Goal: Task Accomplishment & Management: Manage account settings

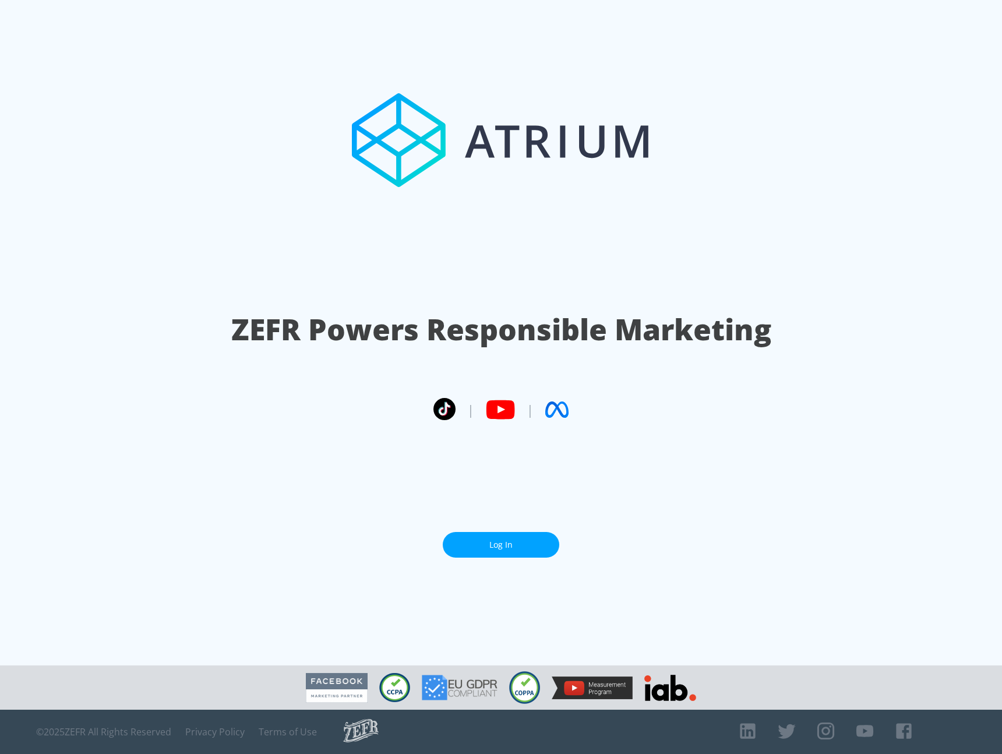
drag, startPoint x: 527, startPoint y: 508, endPoint x: 521, endPoint y: 524, distance: 17.5
click at [527, 508] on section "ZEFR Powers Responsible Marketing | | Log In" at bounding box center [501, 332] width 1002 height 665
click at [521, 525] on section "ZEFR Powers Responsible Marketing | | Log In" at bounding box center [501, 332] width 1002 height 665
click at [524, 539] on link "Log In" at bounding box center [501, 545] width 116 height 26
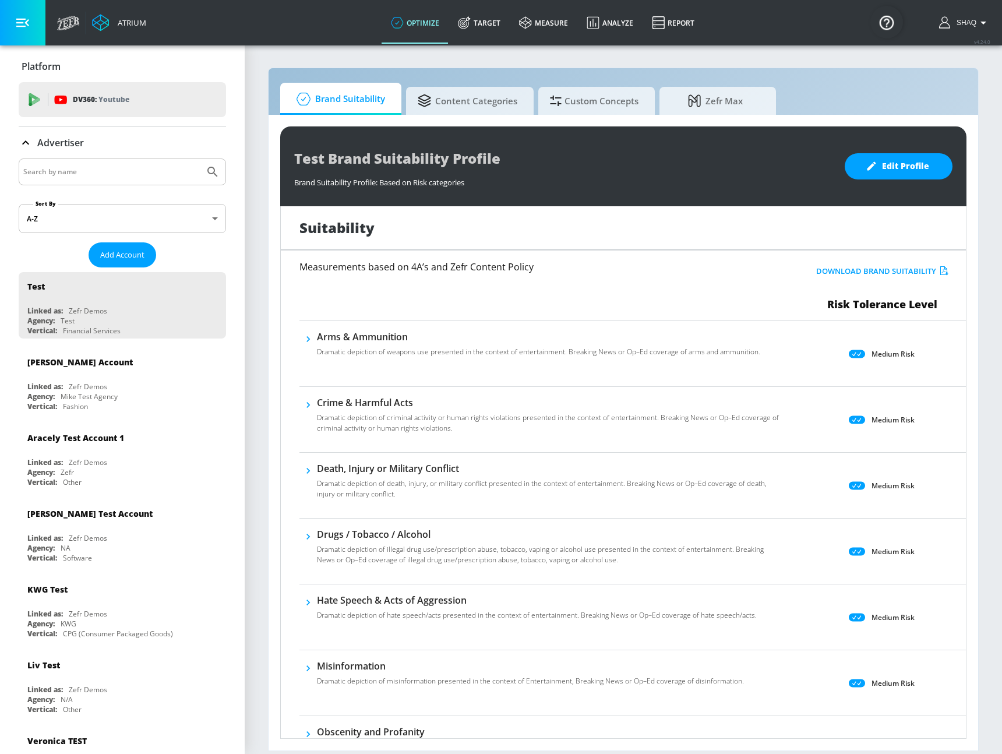
click at [76, 175] on input "Search by name" at bounding box center [111, 171] width 176 height 15
click at [75, 174] on input "Search by name" at bounding box center [111, 171] width 176 height 15
type input "cbs"
click at [200, 159] on button "Submit Search" at bounding box center [213, 172] width 26 height 26
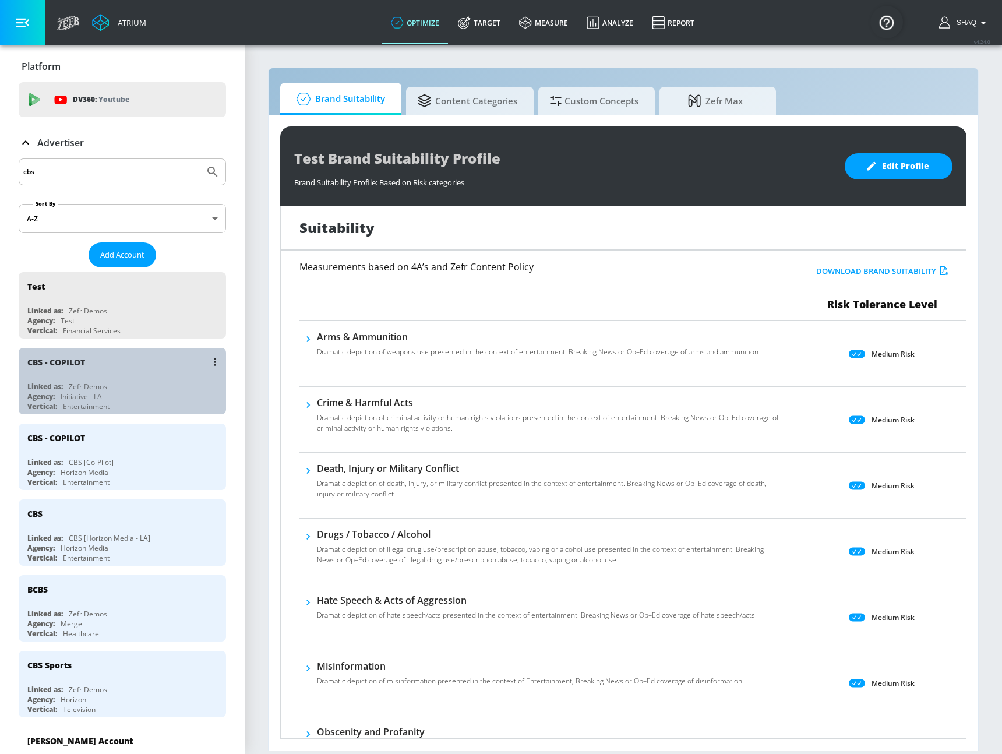
click at [152, 389] on div "Linked as: Zefr Demos" at bounding box center [125, 387] width 196 height 10
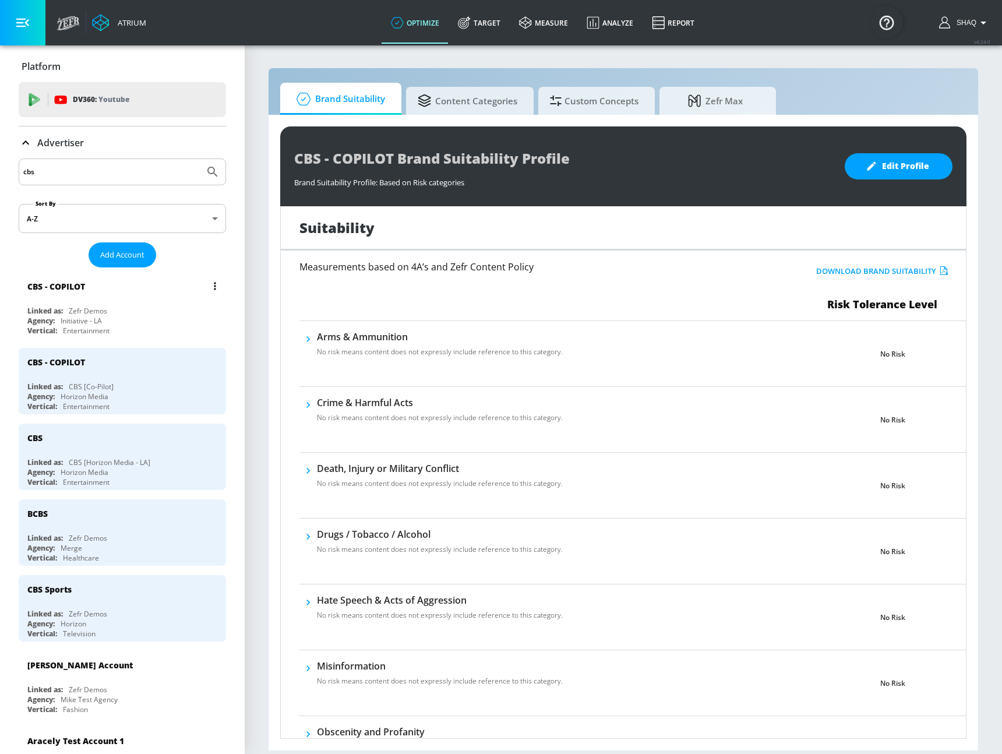
click at [210, 281] on button "list of Advertiser" at bounding box center [215, 286] width 16 height 16
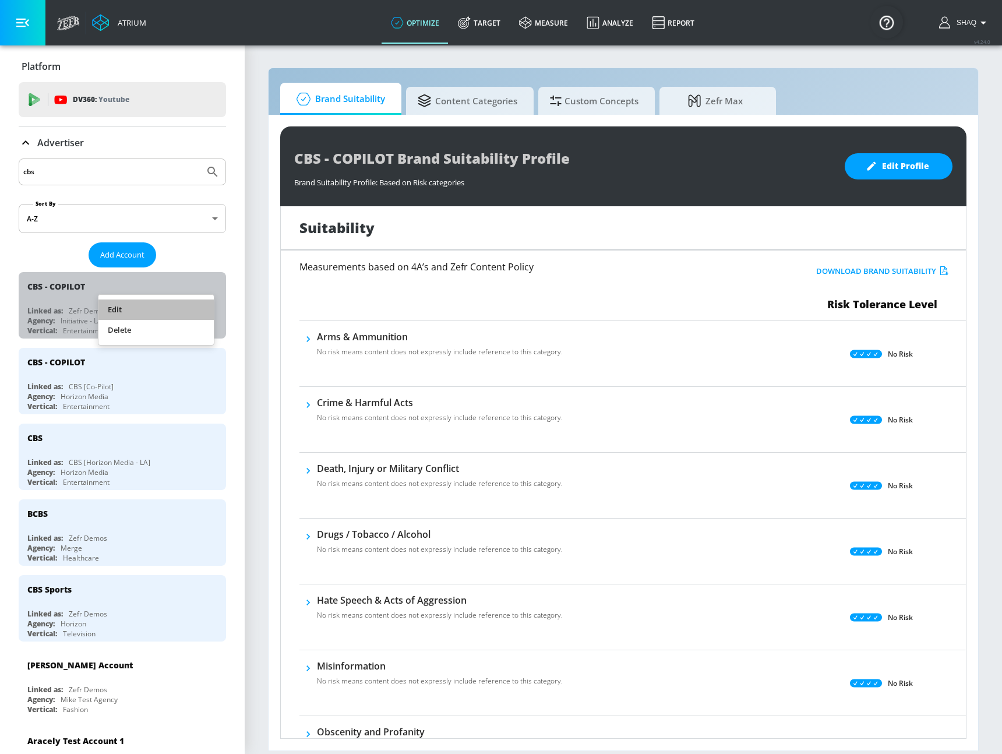
click at [183, 301] on li "Edit" at bounding box center [155, 309] width 115 height 20
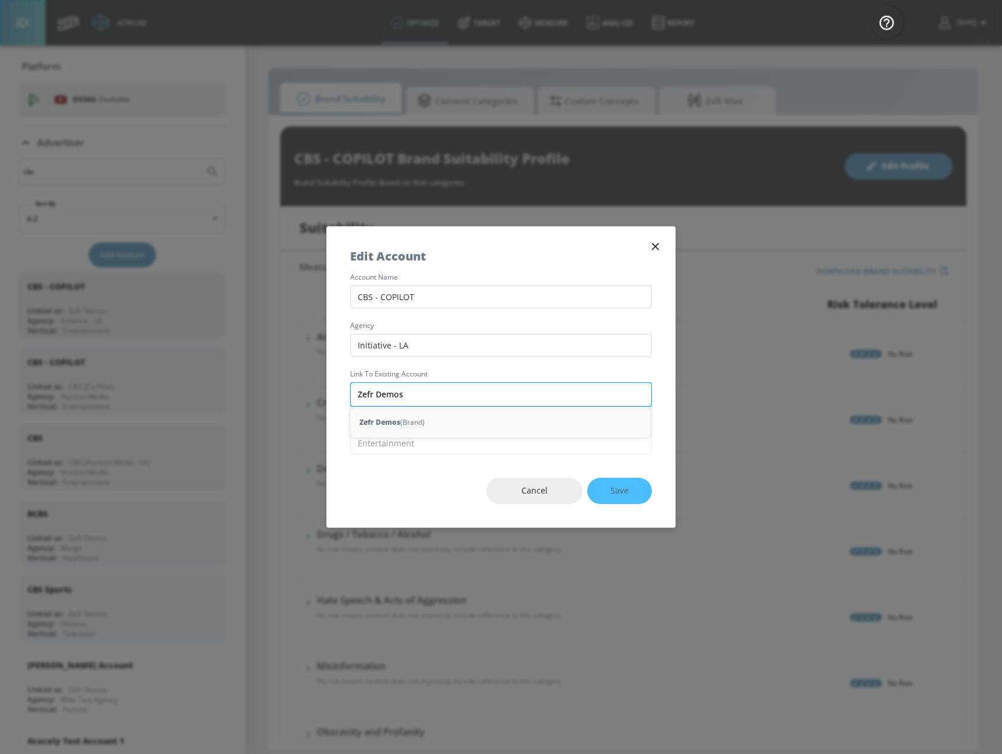
click at [428, 405] on input "Zefr Demos" at bounding box center [501, 394] width 302 height 24
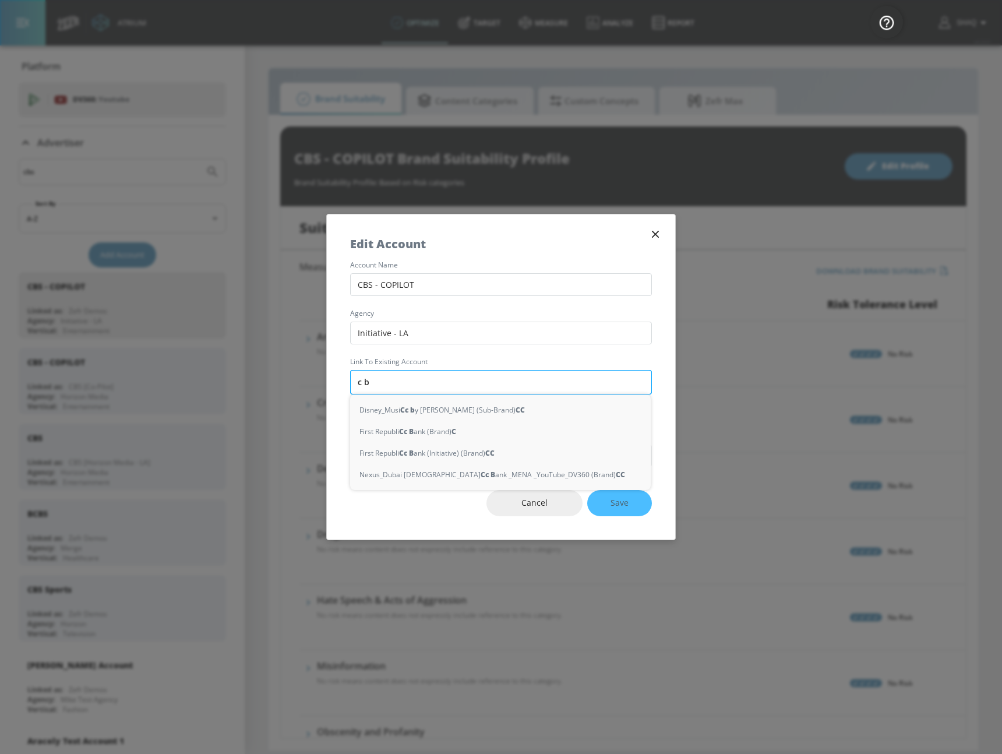
type input "c bs"
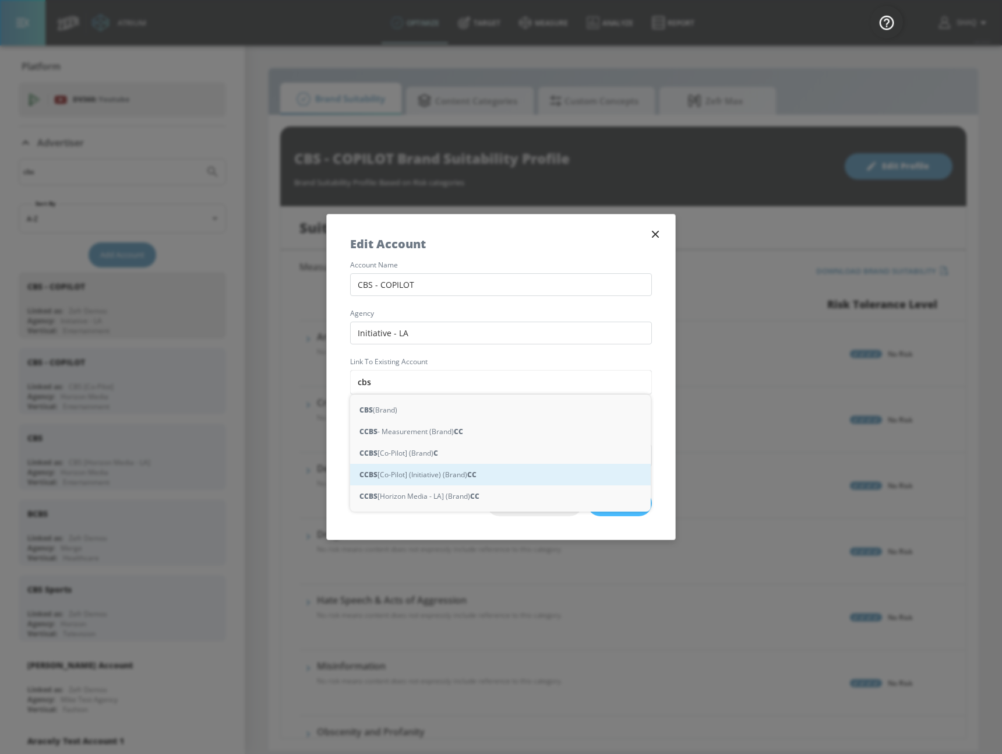
click at [388, 474] on div "C CBS [Co-Pilot] (Initiative) (Brand) C C" at bounding box center [500, 475] width 301 height 22
type input "CBS [Co-Pilot] (Initiative) (Brand)"
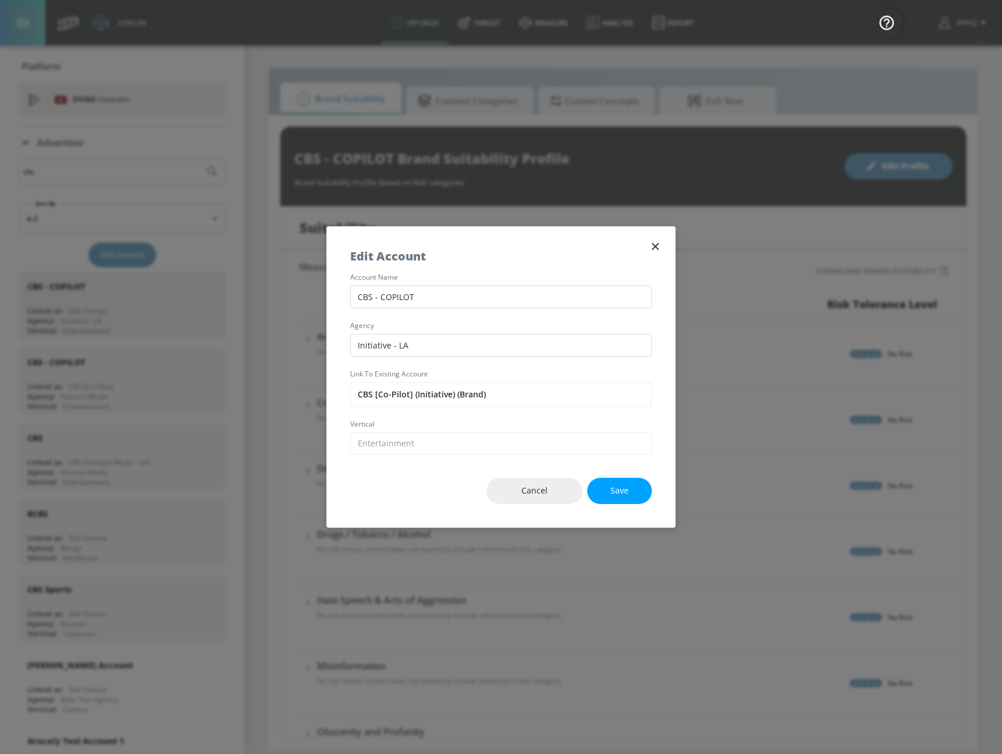
click at [601, 504] on div "Cancel Save" at bounding box center [501, 490] width 348 height 73
click at [606, 493] on button "Save" at bounding box center [619, 491] width 65 height 26
